Goal: Task Accomplishment & Management: Use online tool/utility

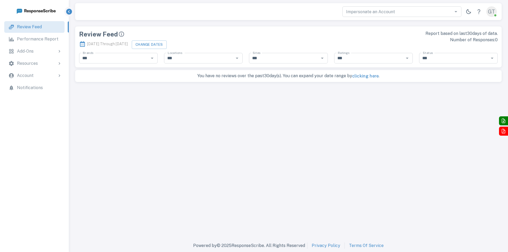
type input "**********"
click at [491, 13] on div "GT" at bounding box center [492, 11] width 11 height 11
click at [220, 252] on div at bounding box center [254, 257] width 508 height 0
click at [35, 50] on div "Add-Ons" at bounding box center [39, 51] width 45 height 6
click at [394, 15] on input "Impersonate an Account" at bounding box center [397, 11] width 107 height 7
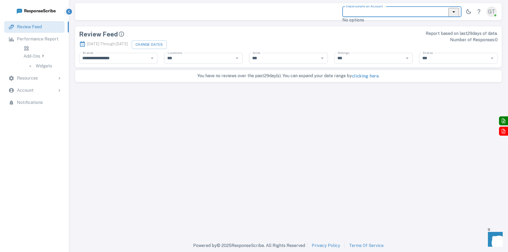
click at [394, 13] on input "Impersonate an Account" at bounding box center [397, 11] width 107 height 7
click at [406, 12] on input "Impersonate an Account" at bounding box center [397, 11] width 107 height 7
click at [494, 14] on span at bounding box center [495, 15] width 5 height 5
